Goal: Task Accomplishment & Management: Manage account settings

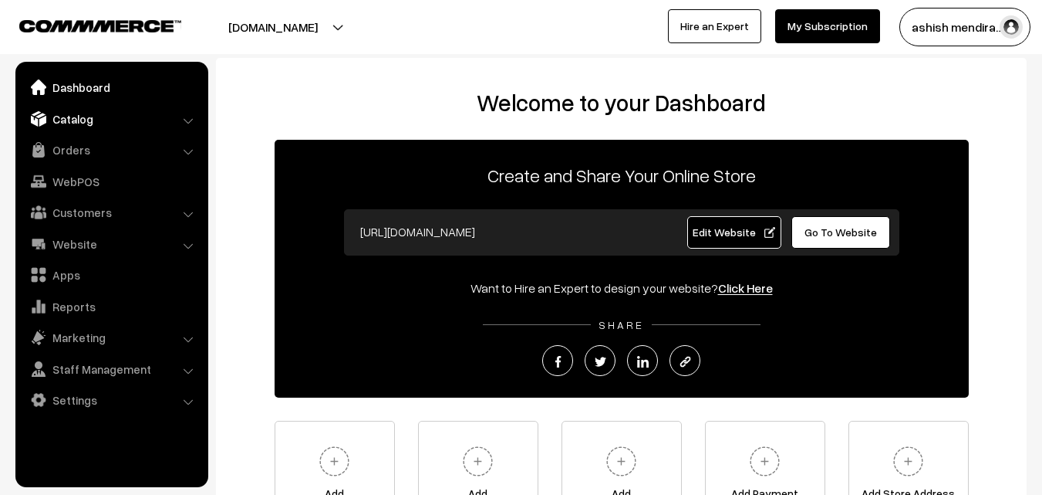
click at [67, 116] on link "Catalog" at bounding box center [111, 119] width 184 height 28
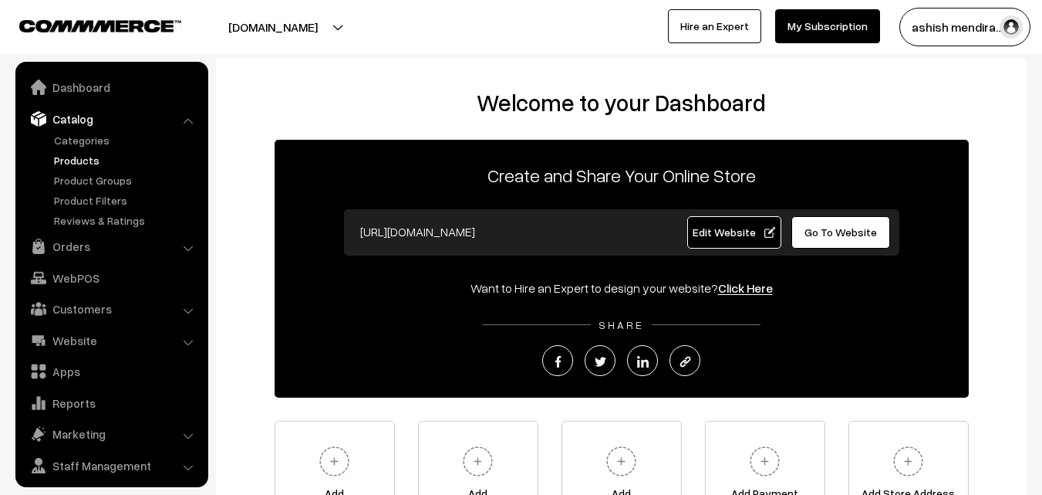
click at [74, 154] on link "Products" at bounding box center [126, 160] width 153 height 16
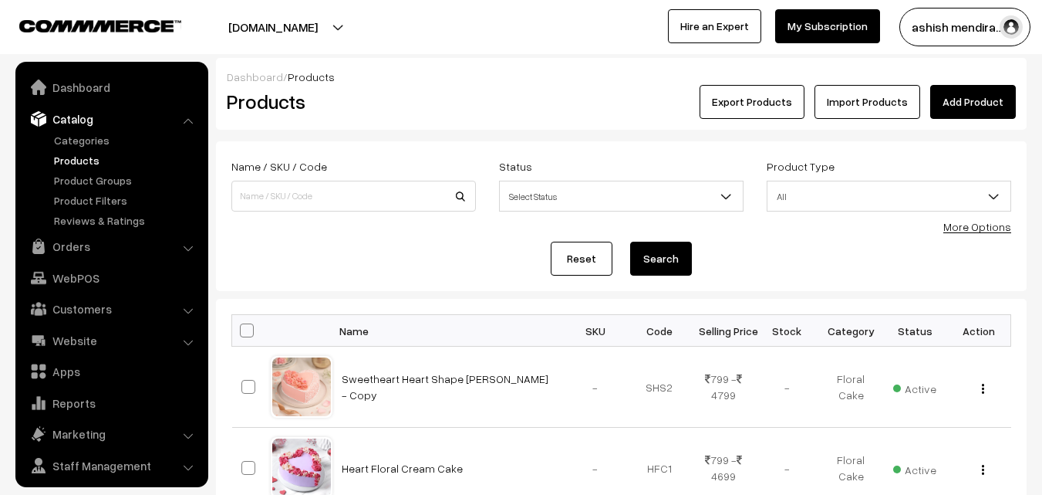
scroll to position [39, 0]
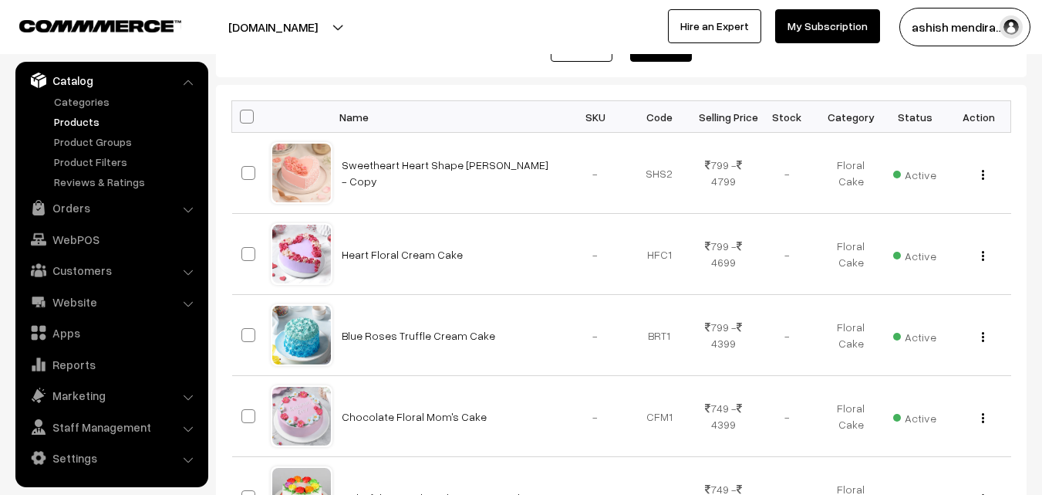
scroll to position [216, 0]
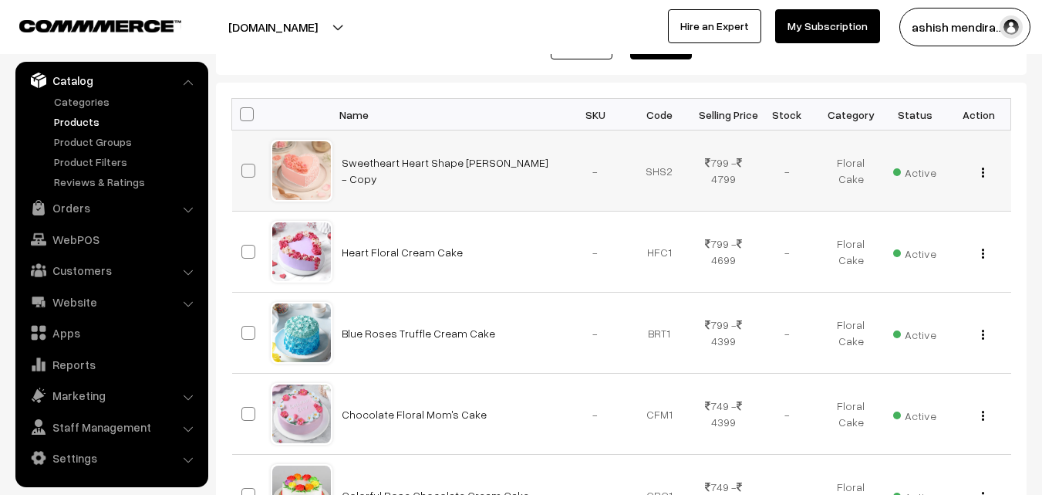
click at [985, 174] on button "button" at bounding box center [983, 172] width 4 height 12
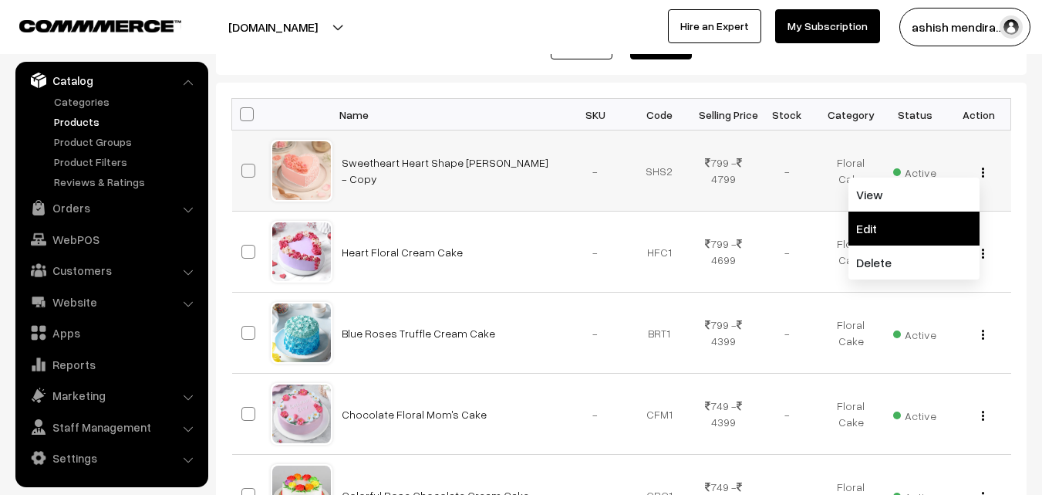
click at [895, 228] on link "Edit" at bounding box center [914, 228] width 131 height 34
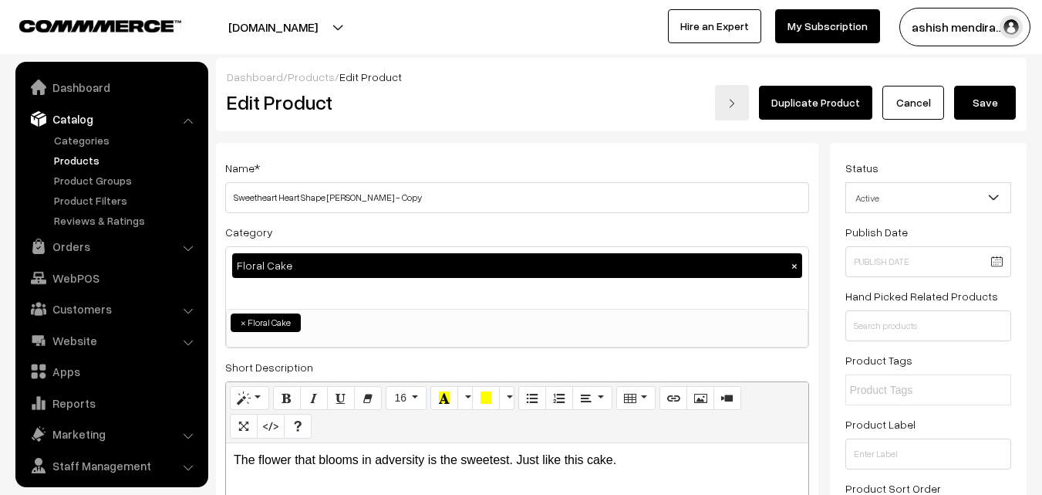
scroll to position [39, 0]
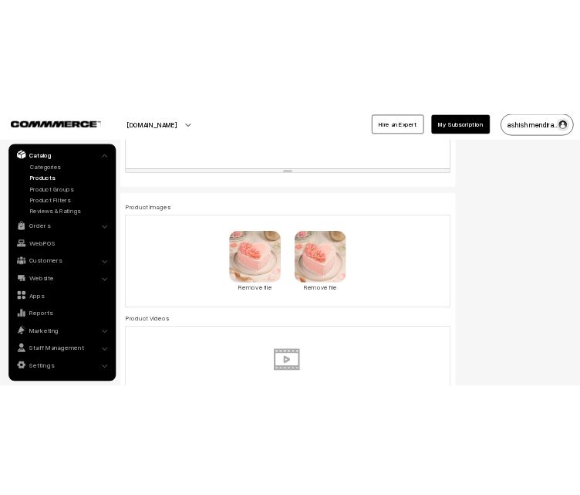
scroll to position [802, 0]
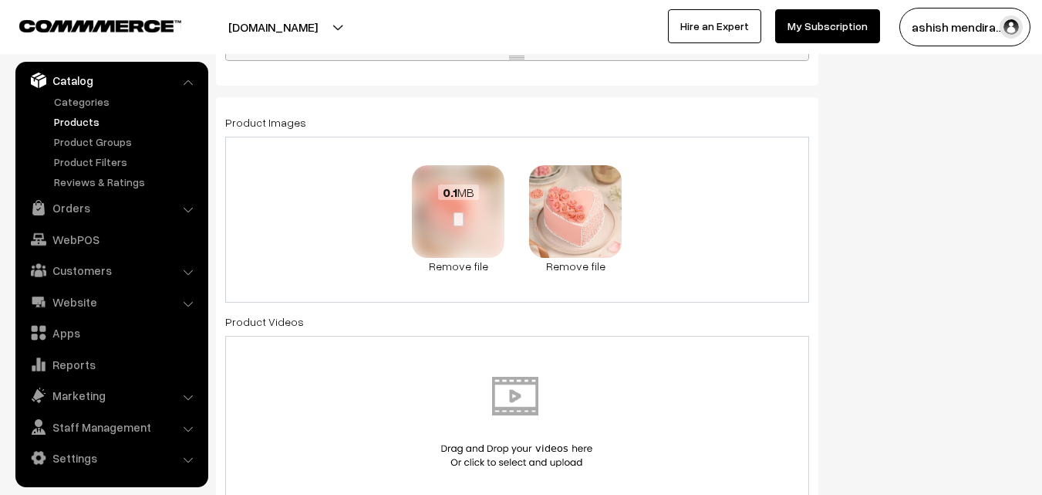
click at [448, 224] on div at bounding box center [458, 219] width 73 height 15
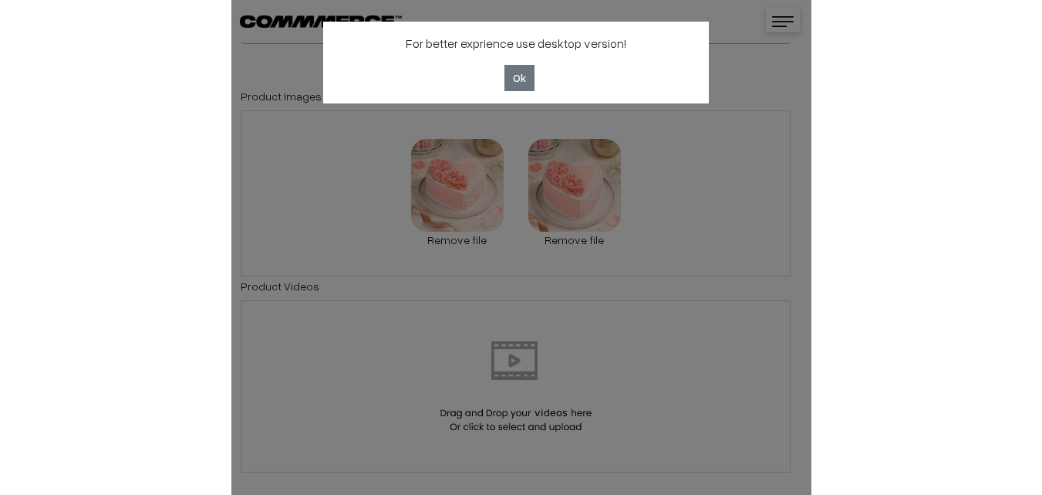
scroll to position [32, 0]
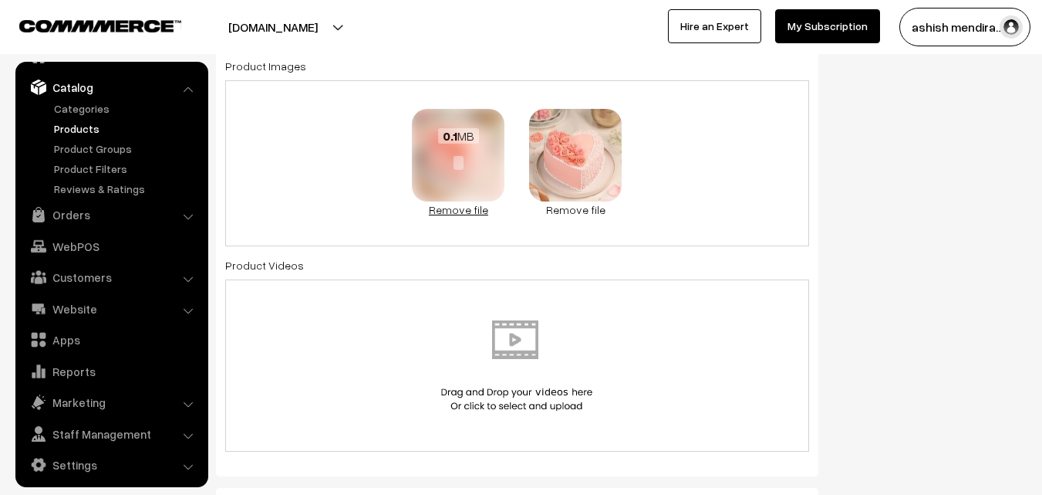
click at [461, 207] on link "Remove file" at bounding box center [458, 209] width 93 height 16
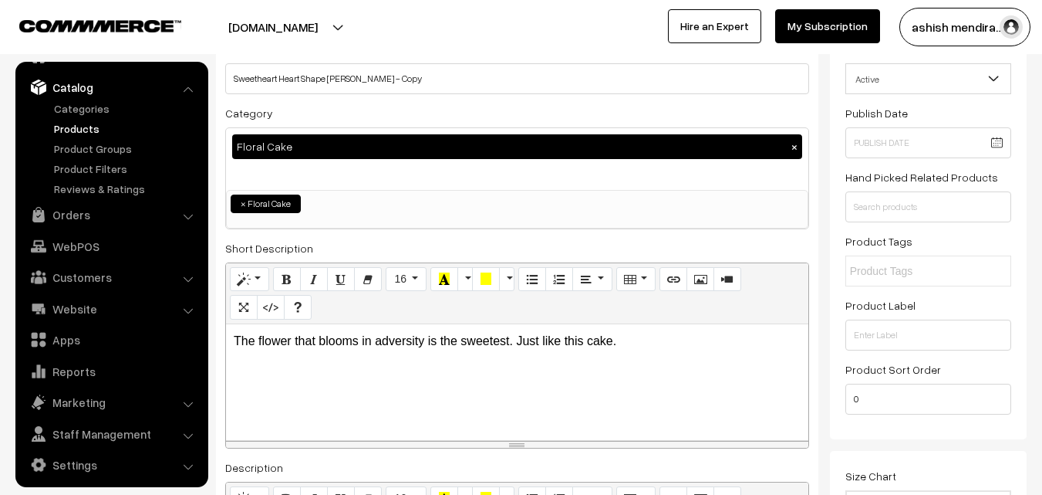
scroll to position [0, 0]
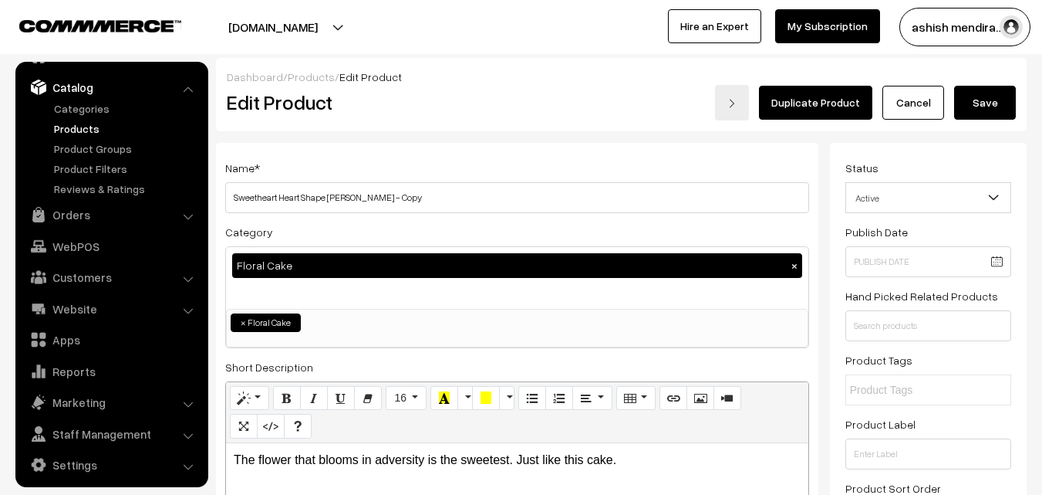
click at [984, 96] on button "Save" at bounding box center [985, 103] width 62 height 34
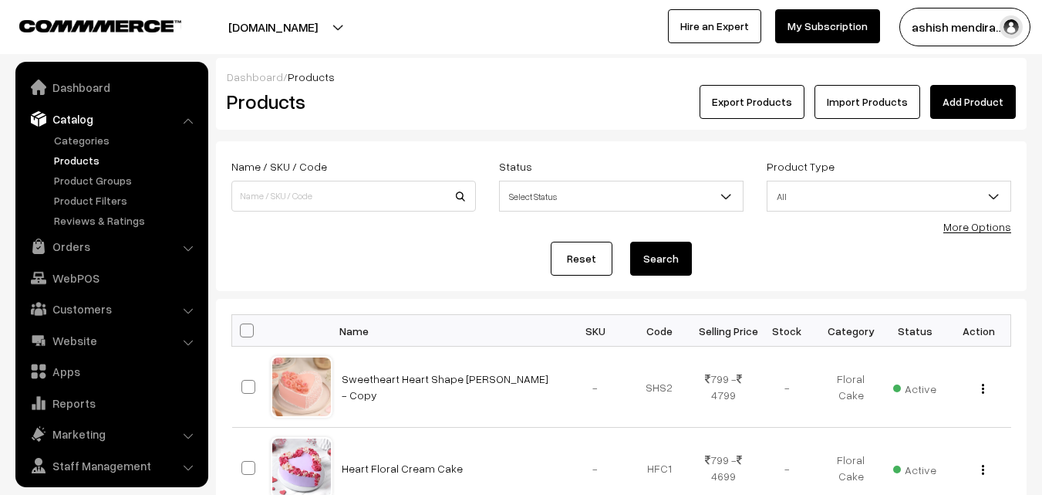
scroll to position [39, 0]
